Goal: Task Accomplishment & Management: Use online tool/utility

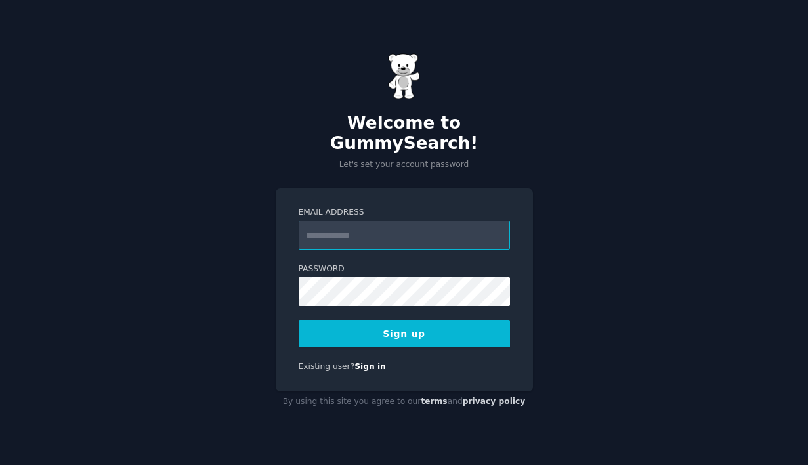
click at [409, 234] on input "Email Address" at bounding box center [404, 234] width 211 height 29
type input "**********"
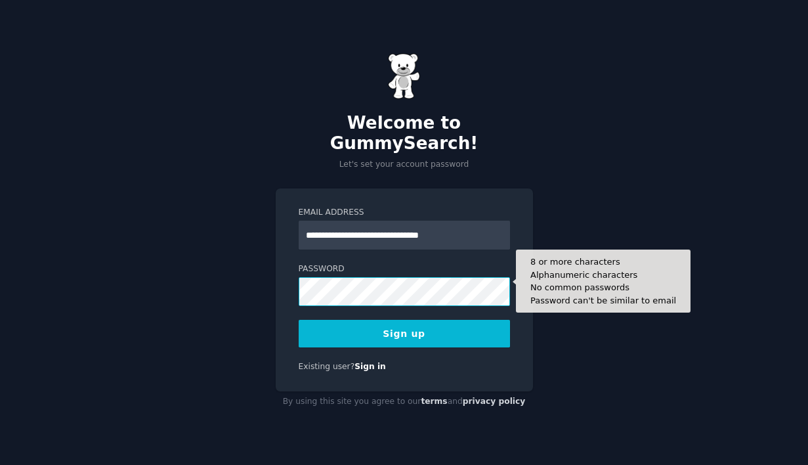
click at [299, 320] on button "Sign up" at bounding box center [404, 334] width 211 height 28
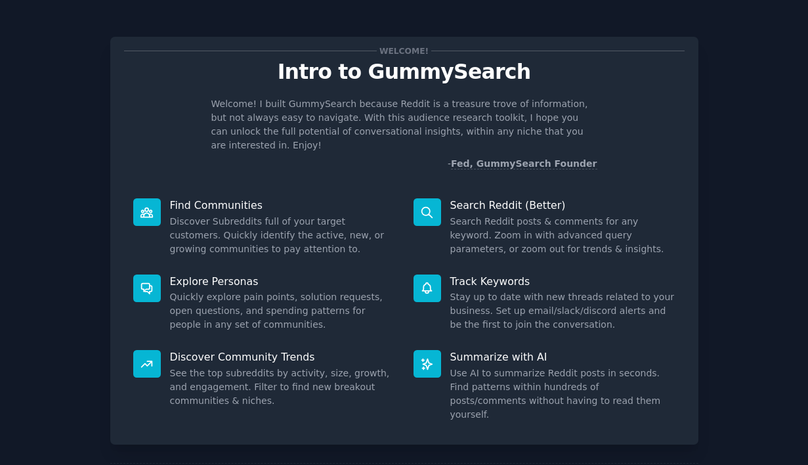
scroll to position [49, 0]
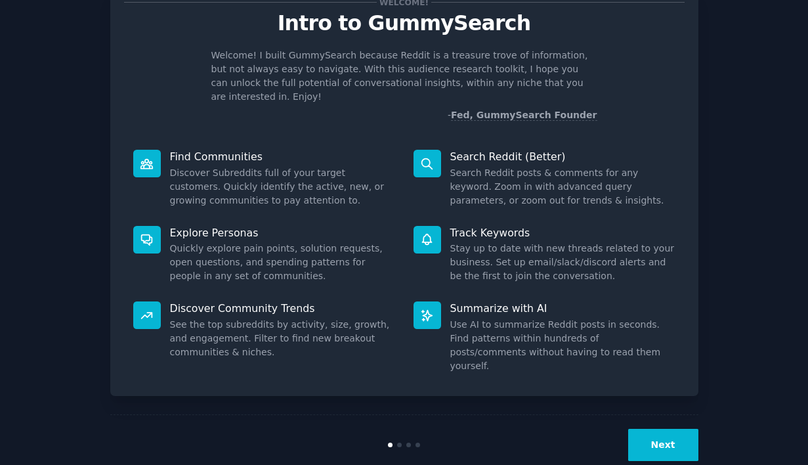
click at [646, 429] on button "Next" at bounding box center [663, 445] width 70 height 32
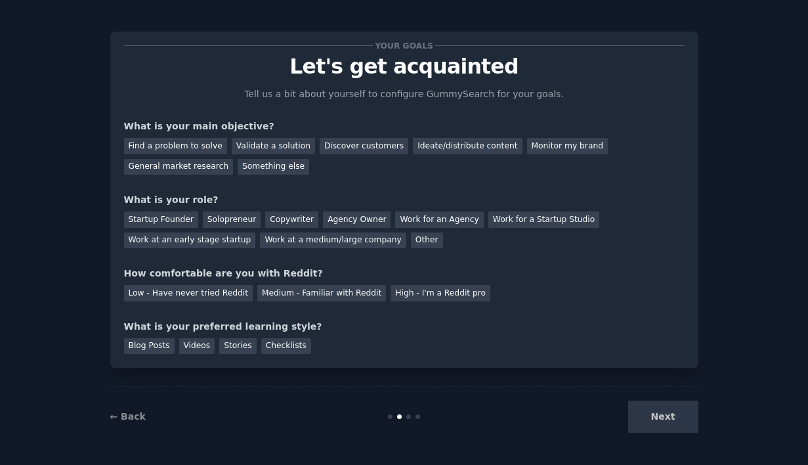
click at [652, 425] on div "Next" at bounding box center [600, 416] width 196 height 32
click at [655, 417] on div "Next" at bounding box center [600, 416] width 196 height 32
click at [135, 411] on link "← Back" at bounding box center [127, 416] width 35 height 10
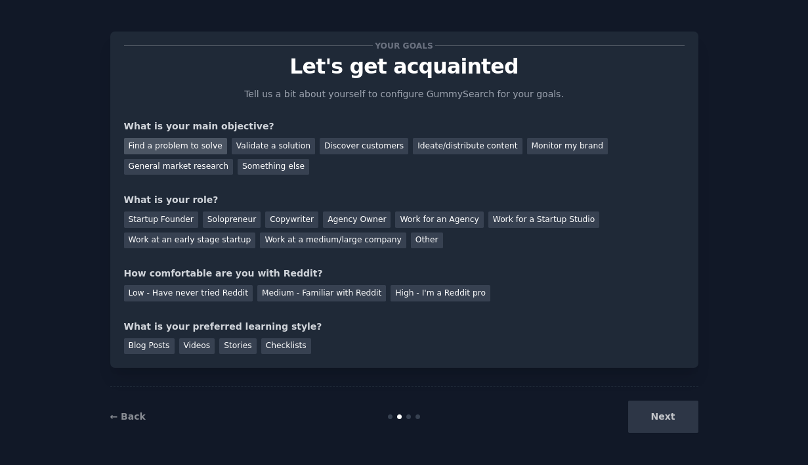
click at [184, 144] on div "Find a problem to solve" at bounding box center [175, 146] width 103 height 16
click at [232, 145] on div "Validate a solution" at bounding box center [273, 146] width 83 height 16
click at [196, 146] on div "Find a problem to solve" at bounding box center [175, 146] width 103 height 16
click at [282, 150] on div "Validate a solution" at bounding box center [273, 146] width 83 height 16
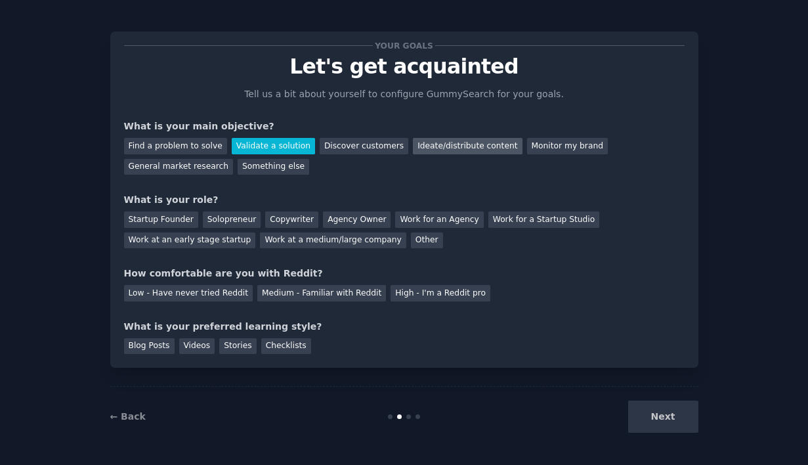
click at [415, 148] on div "Ideate/distribute content" at bounding box center [467, 146] width 109 height 16
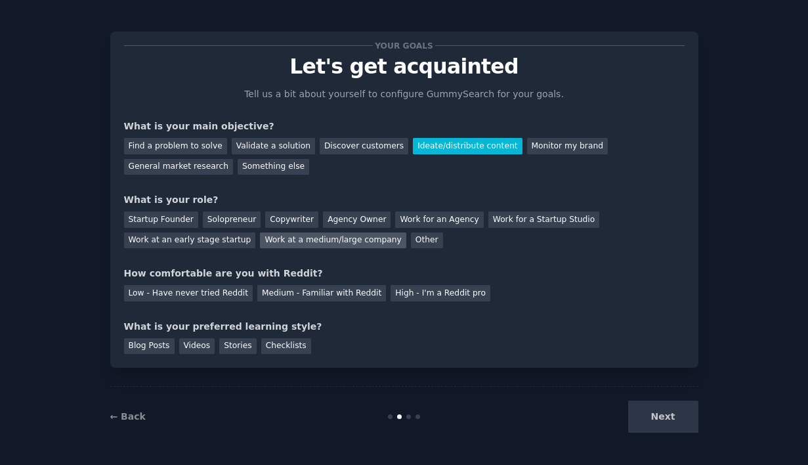
click at [270, 237] on div "Work at a medium/large company" at bounding box center [333, 240] width 146 height 16
click at [405, 298] on div "High - I'm a Reddit pro" at bounding box center [440, 293] width 100 height 16
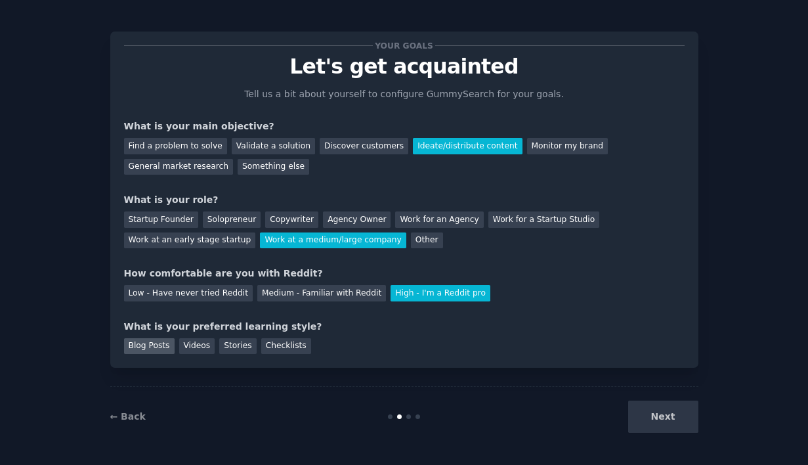
click at [149, 346] on div "Blog Posts" at bounding box center [149, 346] width 51 height 16
click at [663, 408] on button "Next" at bounding box center [663, 416] width 70 height 32
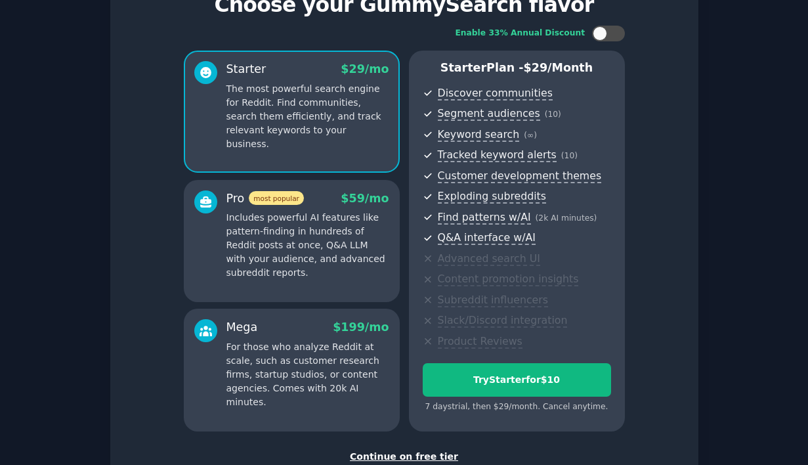
scroll to position [60, 0]
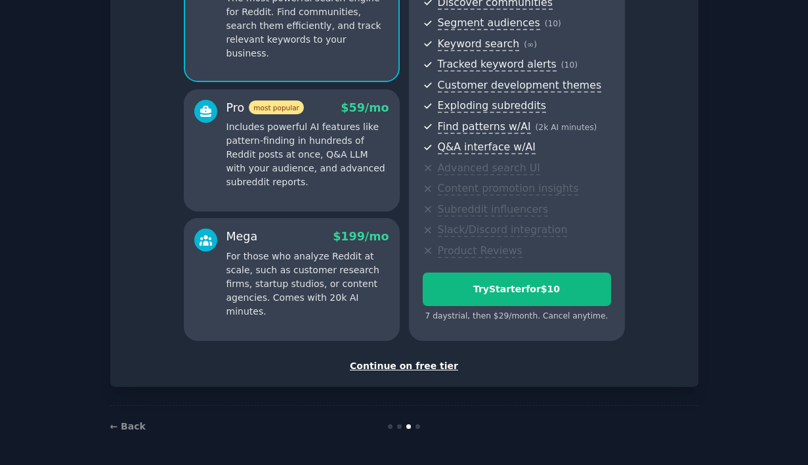
click at [425, 369] on div "Continue on free tier" at bounding box center [404, 366] width 560 height 14
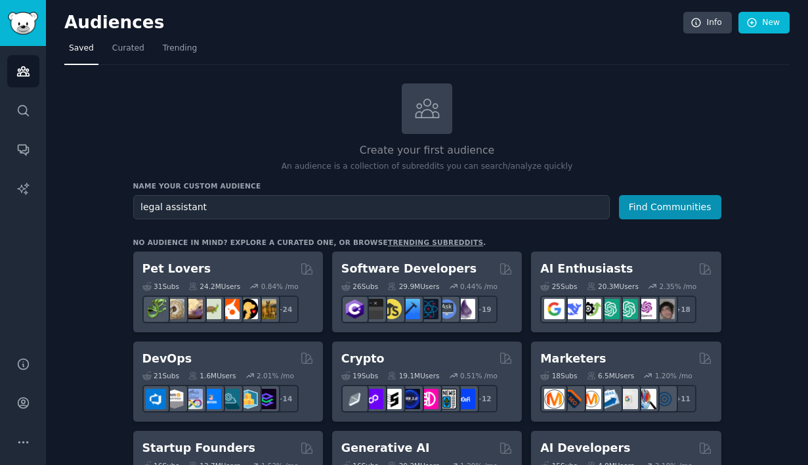
type input "legal assistant"
click at [619, 195] on button "Find Communities" at bounding box center [670, 207] width 102 height 24
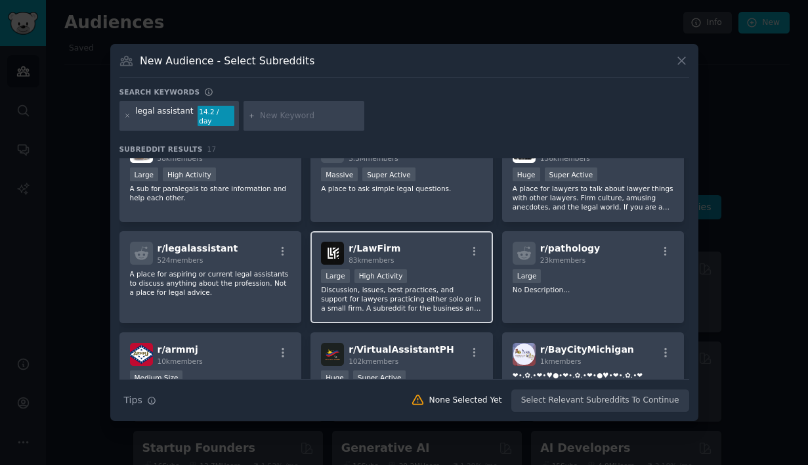
scroll to position [33, 0]
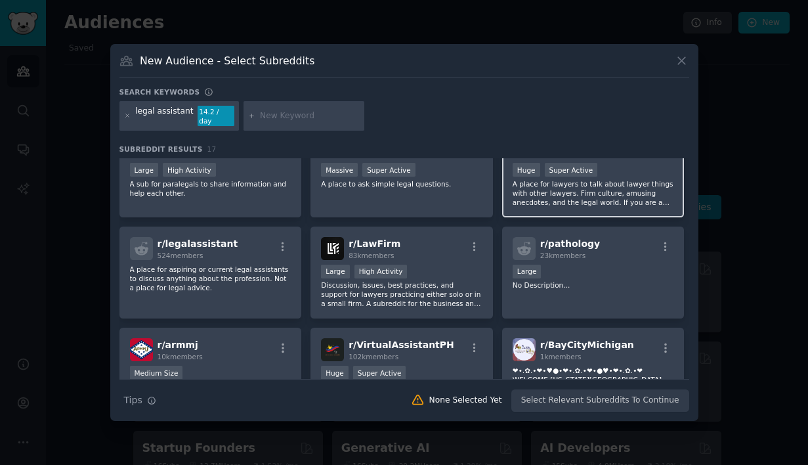
click at [574, 192] on p "A place for lawyers to talk about lawyer things with other lawyers. Firm cultur…" at bounding box center [593, 193] width 161 height 28
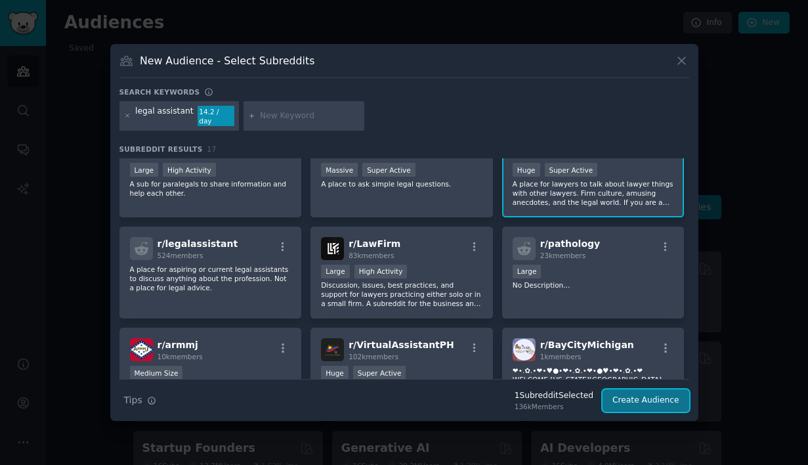
click at [627, 398] on button "Create Audience" at bounding box center [645, 400] width 87 height 22
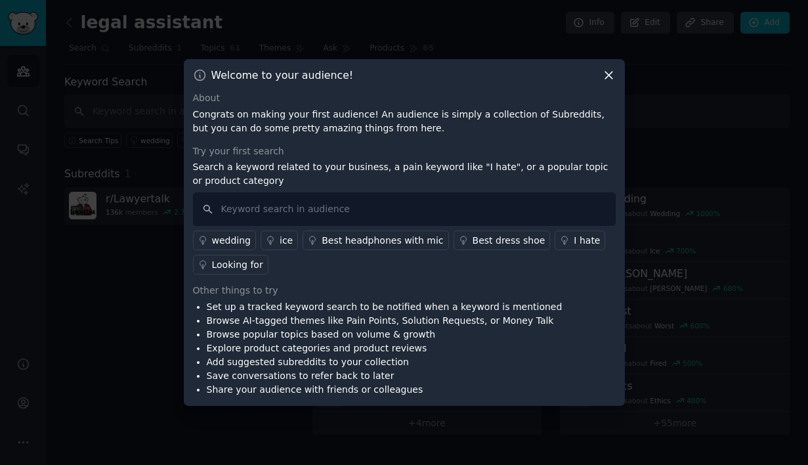
click at [613, 73] on icon at bounding box center [609, 75] width 14 height 14
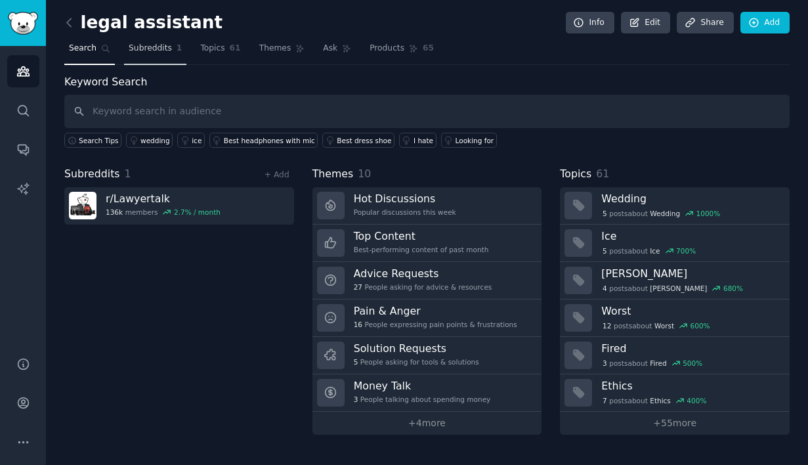
click at [159, 47] on span "Subreddits" at bounding box center [150, 49] width 43 height 12
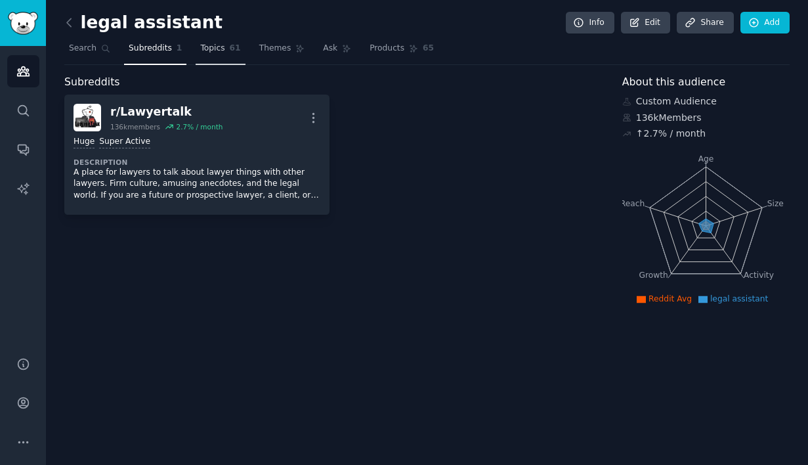
click at [204, 48] on span "Topics" at bounding box center [212, 49] width 24 height 12
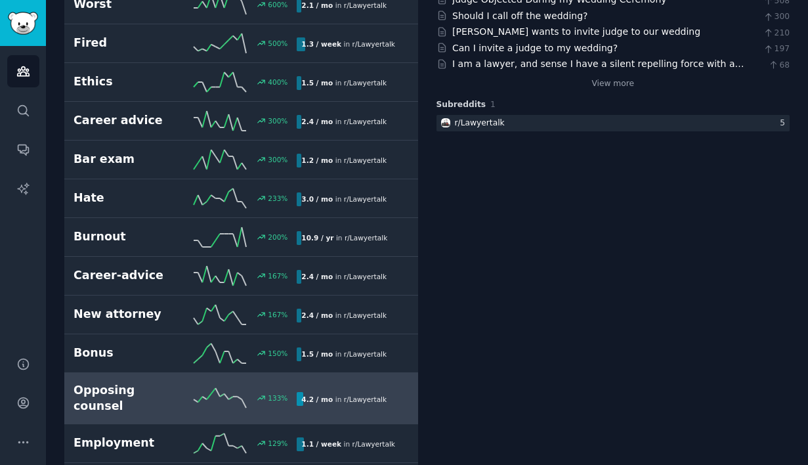
scroll to position [265, 0]
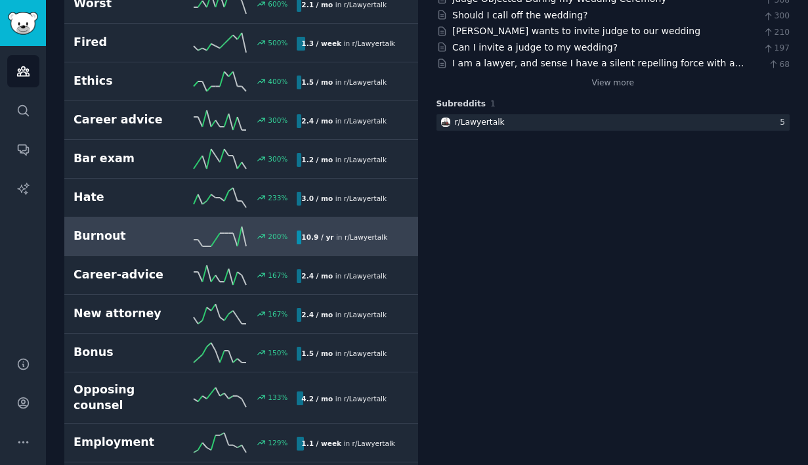
click at [151, 232] on h2 "Burnout" at bounding box center [129, 236] width 112 height 16
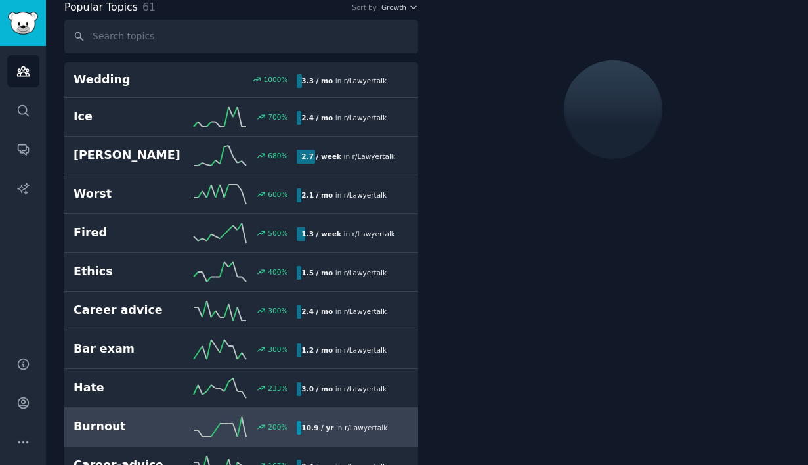
scroll to position [73, 0]
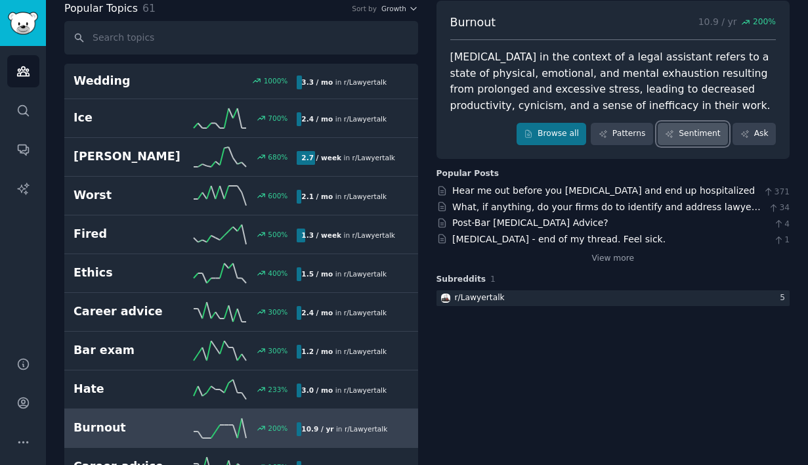
click at [668, 134] on icon at bounding box center [669, 133] width 7 height 7
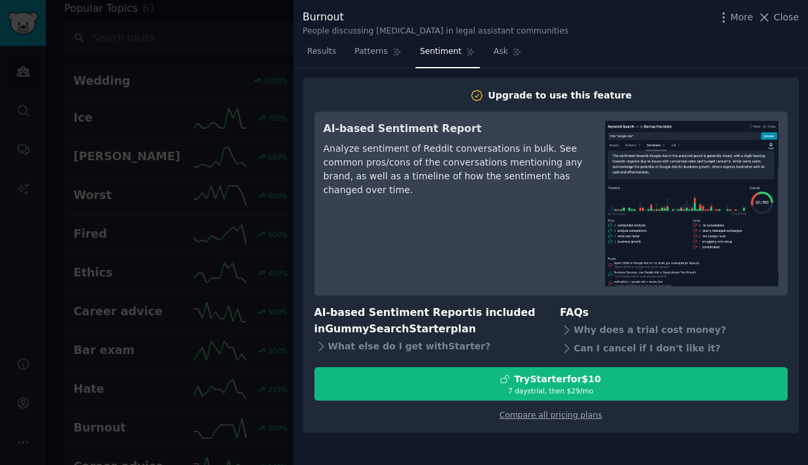
click at [220, 204] on div at bounding box center [404, 232] width 808 height 465
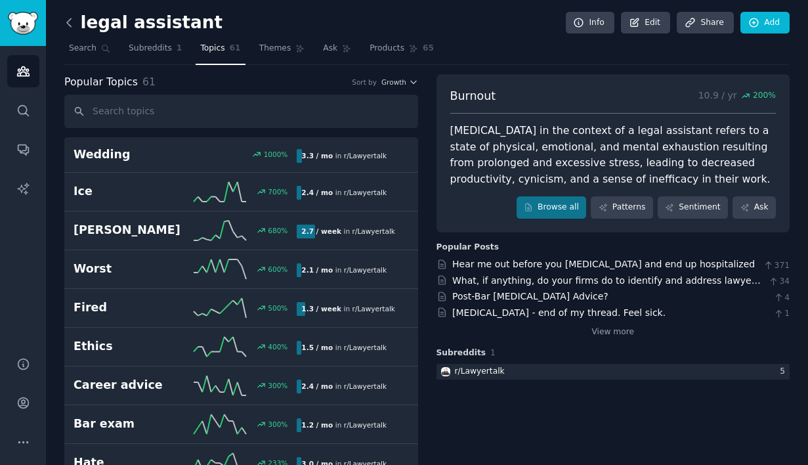
click at [72, 26] on icon at bounding box center [69, 23] width 14 height 14
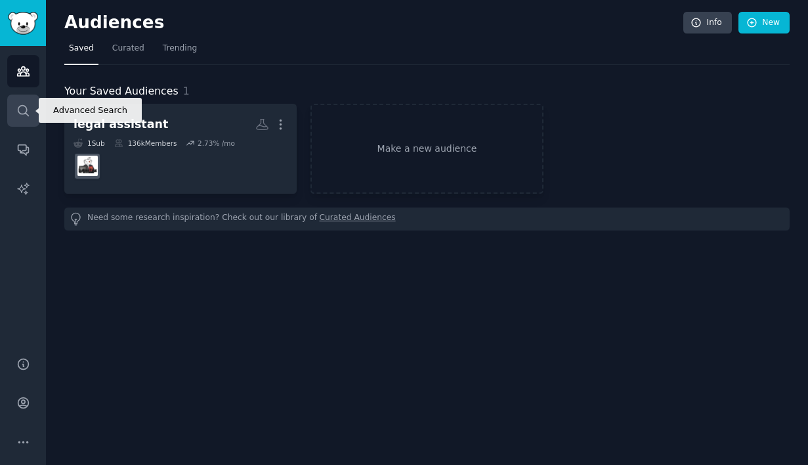
click at [18, 114] on icon "Sidebar" at bounding box center [23, 111] width 14 height 14
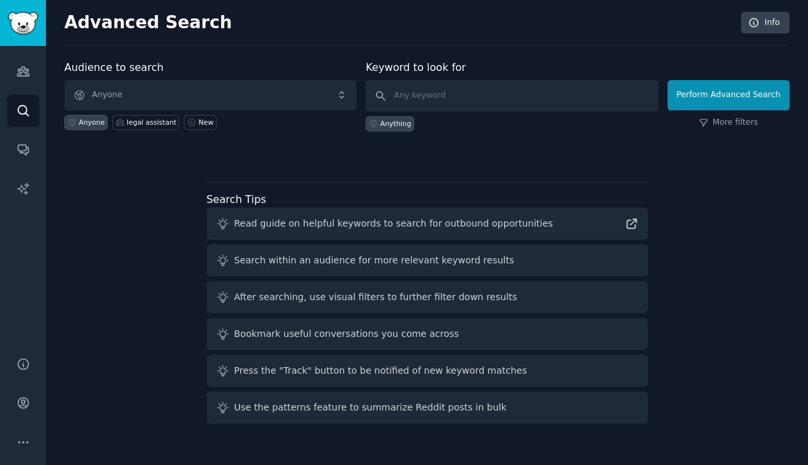
click at [132, 68] on label "Audience to search" at bounding box center [113, 67] width 99 height 12
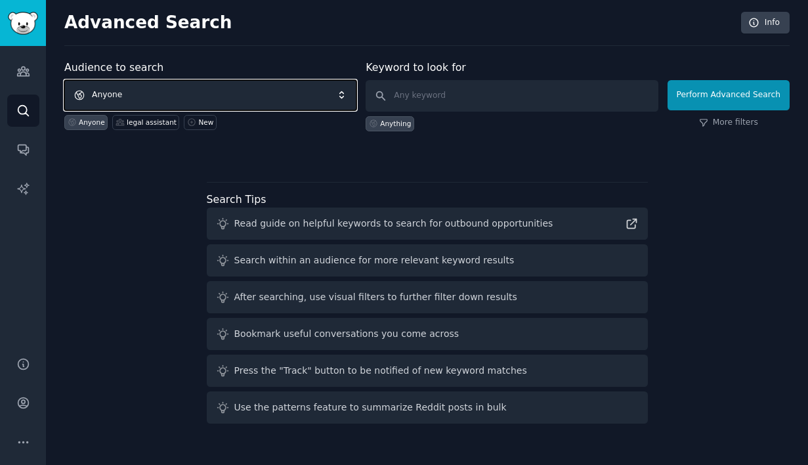
click at [248, 89] on span "Anyone" at bounding box center [210, 95] width 292 height 30
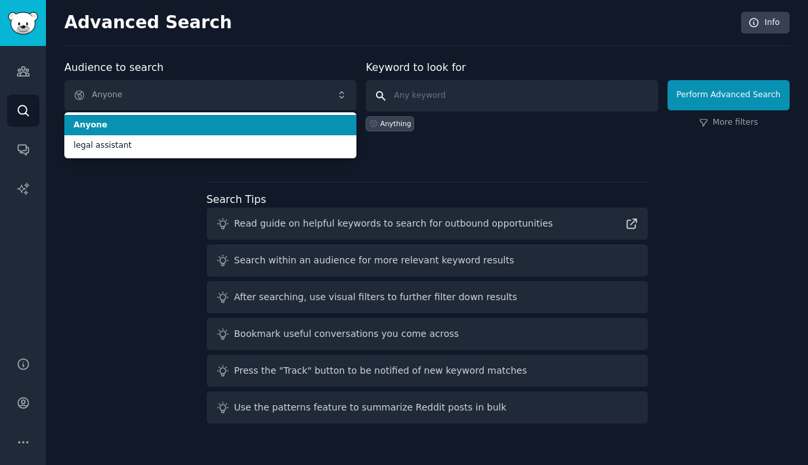
click at [404, 98] on input "text" at bounding box center [512, 95] width 292 height 31
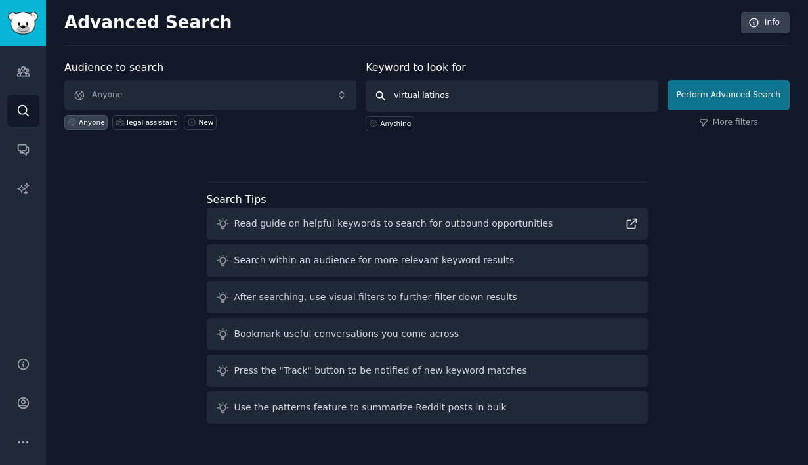
type input "virtual latinos"
click at [688, 93] on button "Perform Advanced Search" at bounding box center [728, 95] width 122 height 30
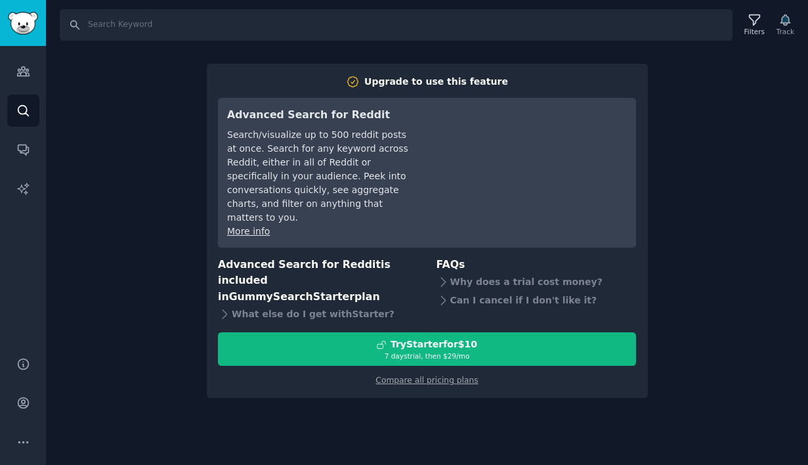
click at [130, 259] on div "Search Filters Track Upgrade to use this feature Advanced Search for Reddit Sea…" at bounding box center [427, 232] width 762 height 465
click at [25, 78] on link "Audiences" at bounding box center [23, 71] width 32 height 32
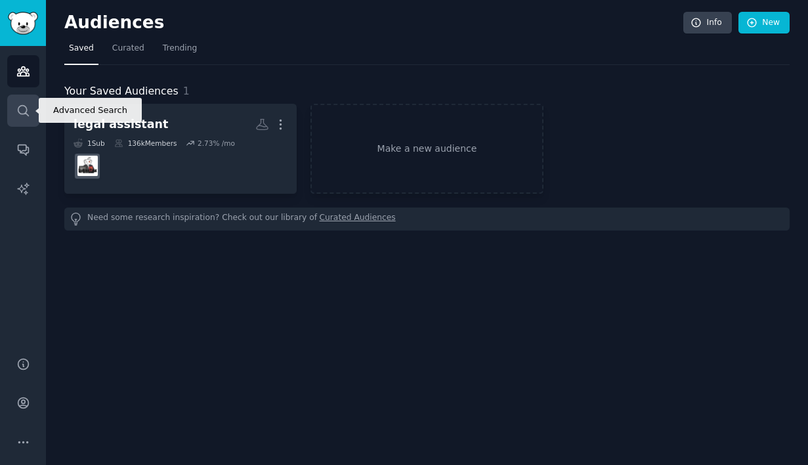
click at [26, 114] on icon "Sidebar" at bounding box center [23, 110] width 10 height 10
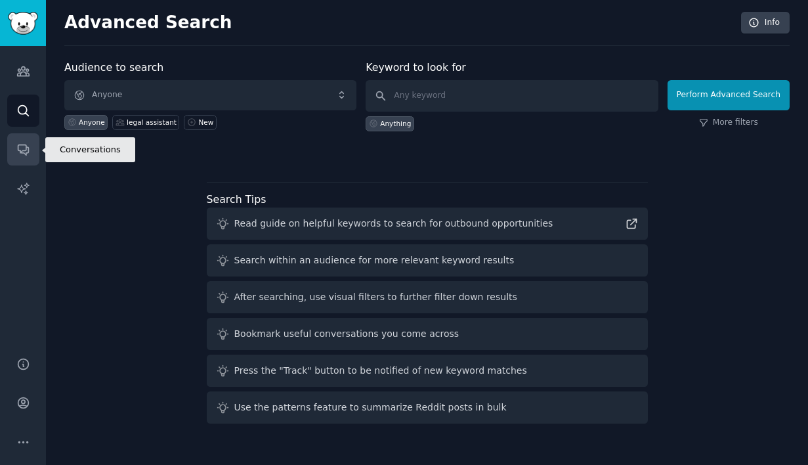
click at [30, 149] on icon "Sidebar" at bounding box center [23, 149] width 14 height 14
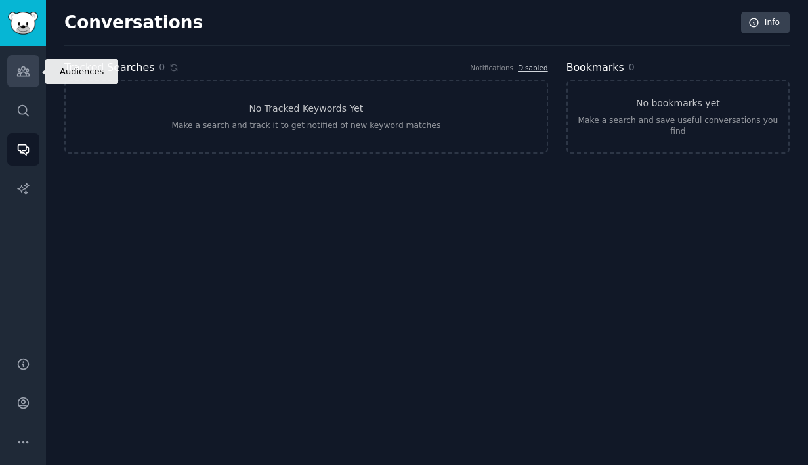
click at [26, 71] on icon "Sidebar" at bounding box center [23, 71] width 12 height 9
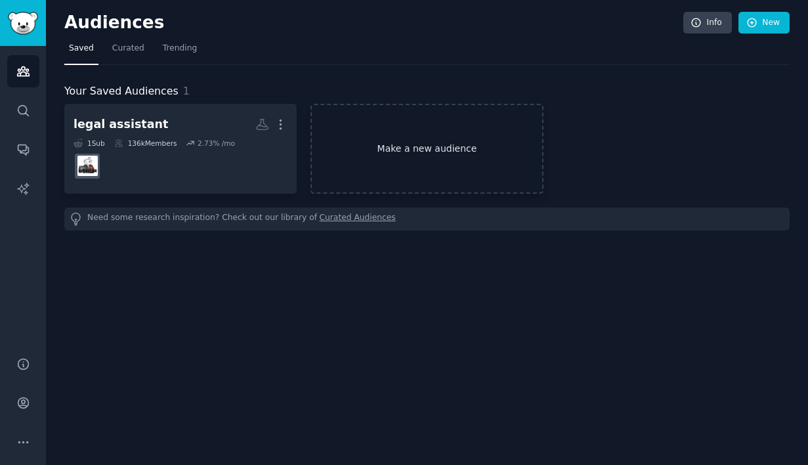
click at [394, 167] on link "Make a new audience" at bounding box center [426, 149] width 232 height 90
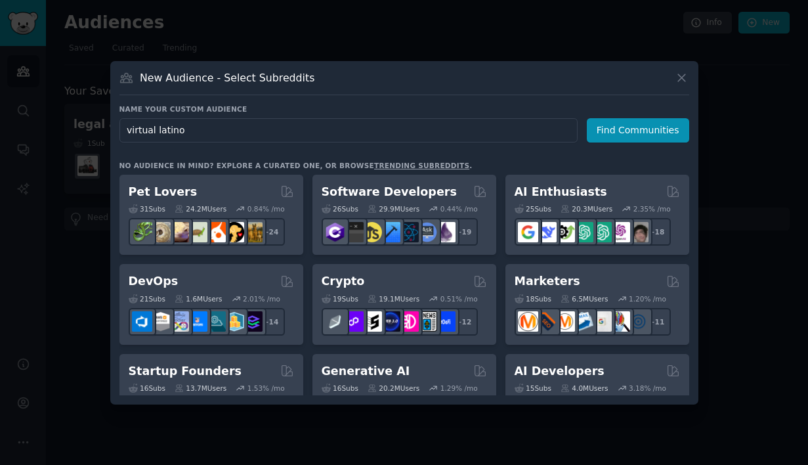
type input "virtual latinos"
click button "Find Communities" at bounding box center [638, 130] width 102 height 24
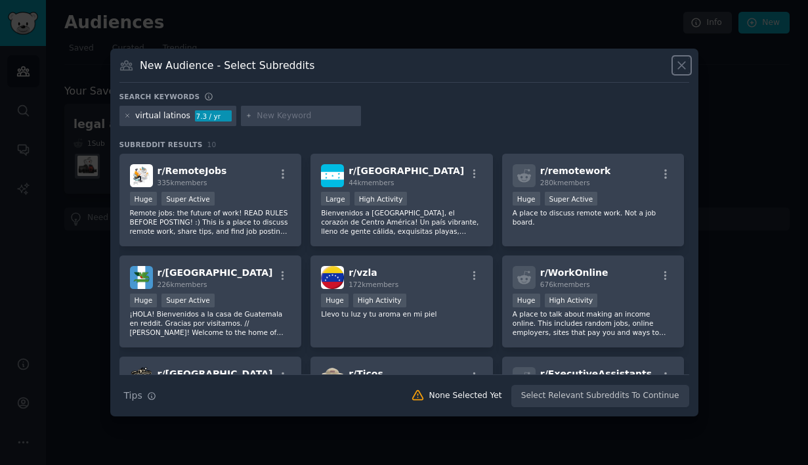
click at [688, 61] on button at bounding box center [681, 65] width 15 height 15
